Goal: Task Accomplishment & Management: Manage account settings

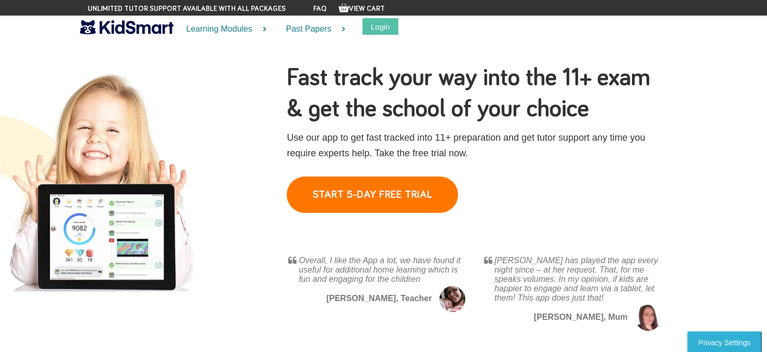
click at [597, 317] on b "[PERSON_NAME], Mum" at bounding box center [581, 317] width 94 height 9
click at [374, 21] on button "Login" at bounding box center [381, 26] width 36 height 17
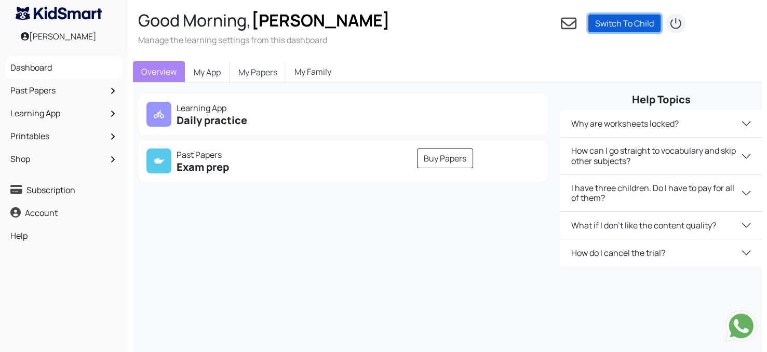
click at [638, 17] on link "Switch To Child" at bounding box center [625, 24] width 72 height 18
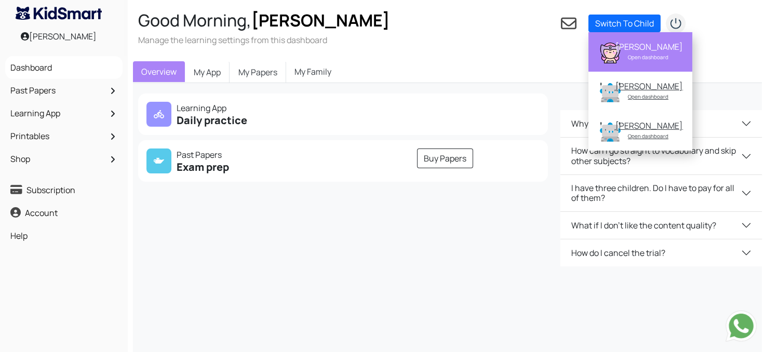
click at [629, 42] on div "[PERSON_NAME]" at bounding box center [648, 47] width 65 height 10
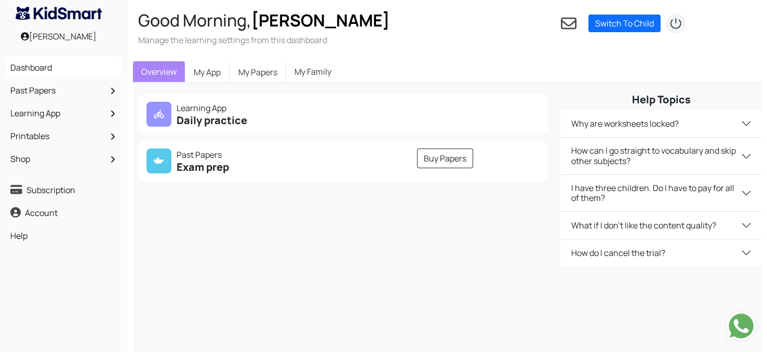
click at [273, 122] on h5 "Daily practice" at bounding box center [242, 120] width 191 height 12
click at [274, 118] on h5 "Daily practice" at bounding box center [242, 120] width 191 height 12
click at [207, 68] on link "My App" at bounding box center [207, 72] width 45 height 22
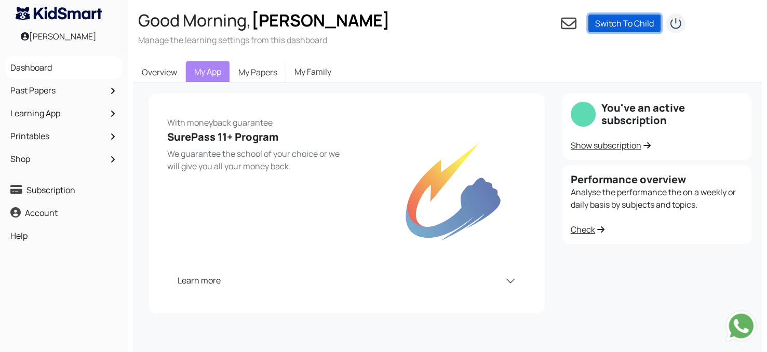
click at [610, 16] on link "Switch To Child" at bounding box center [625, 24] width 72 height 18
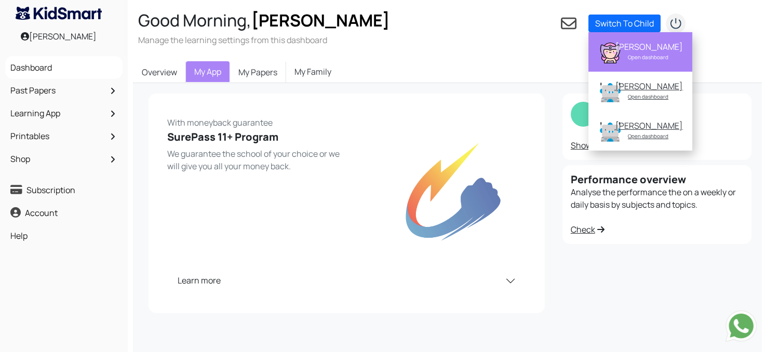
click at [631, 57] on div "Open dashboard" at bounding box center [648, 57] width 65 height 10
